Goal: Task Accomplishment & Management: Complete application form

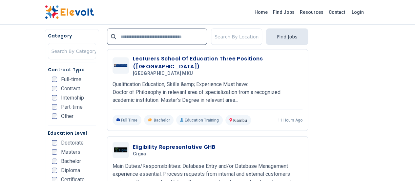
scroll to position [662, 0]
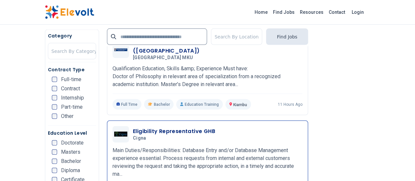
click at [138, 127] on h3 "Eligibility Representative GHB" at bounding box center [174, 131] width 82 height 8
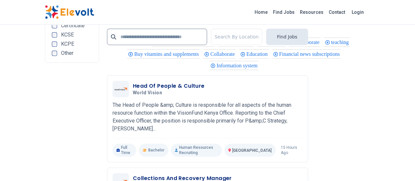
scroll to position [1481, 0]
